Goal: Task Accomplishment & Management: Manage account settings

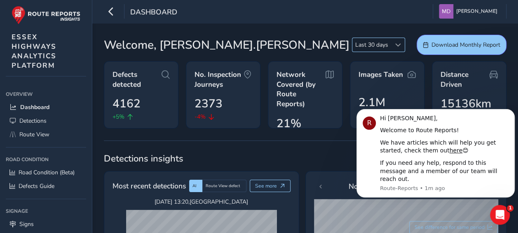
click at [402, 43] on div at bounding box center [398, 45] width 14 height 14
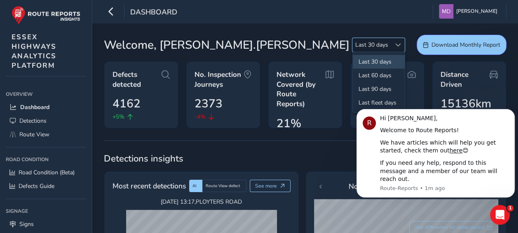
click at [402, 43] on div at bounding box center [398, 45] width 14 height 14
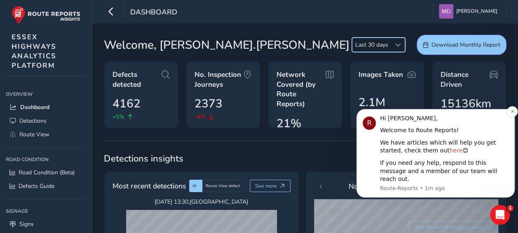
click at [450, 153] on link "here" at bounding box center [456, 150] width 13 height 7
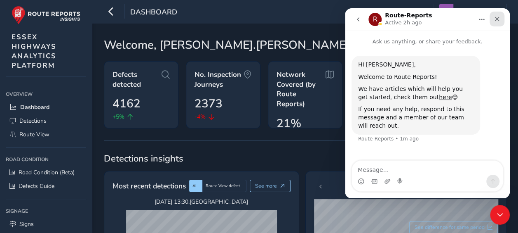
click at [497, 19] on icon "Close" at bounding box center [497, 19] width 5 height 5
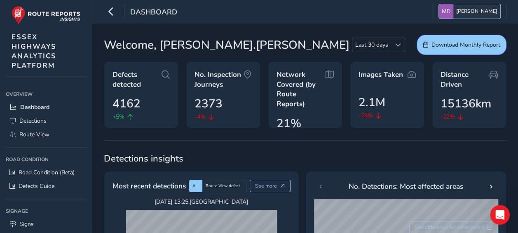
click at [476, 12] on span "[PERSON_NAME]" at bounding box center [477, 11] width 41 height 14
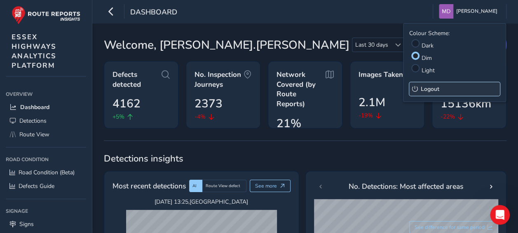
click at [437, 88] on span "Logout" at bounding box center [430, 89] width 19 height 8
